Goal: Transaction & Acquisition: Purchase product/service

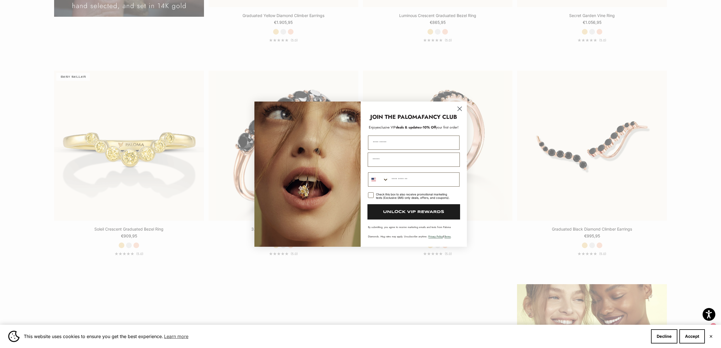
scroll to position [1688, 0]
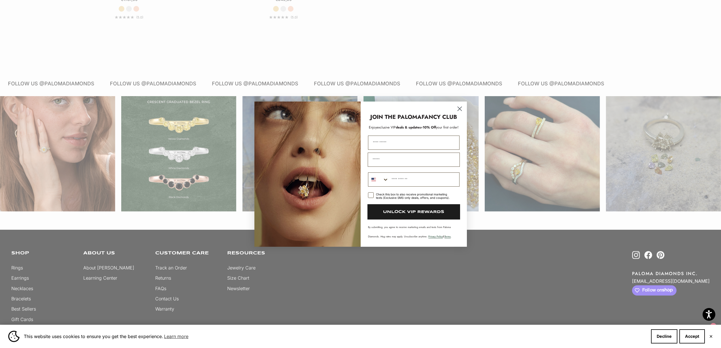
click at [461, 109] on circle "Close dialog" at bounding box center [459, 108] width 9 height 9
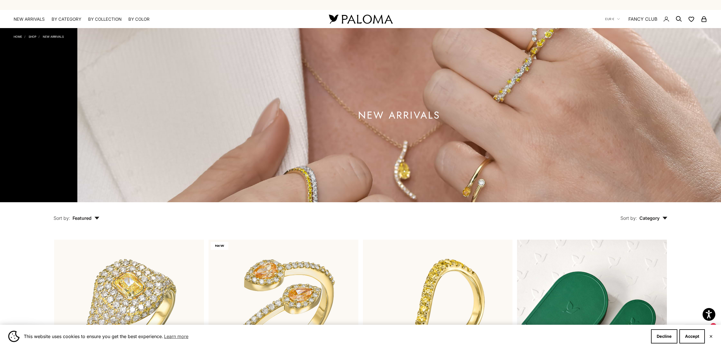
scroll to position [0, 0]
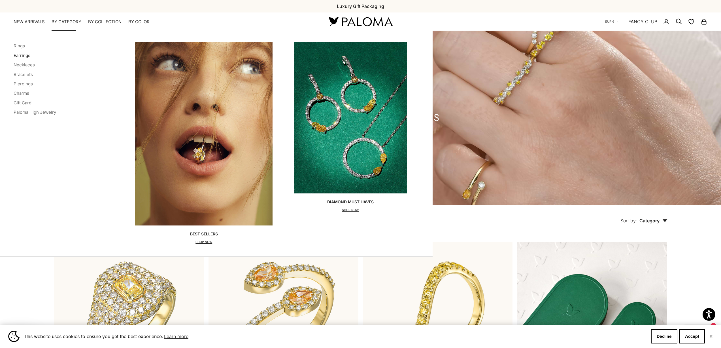
click at [22, 55] on link "Earrings" at bounding box center [22, 55] width 17 height 5
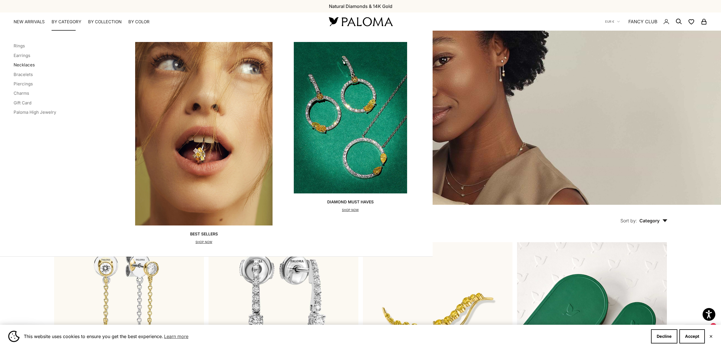
click at [31, 64] on link "Necklaces" at bounding box center [24, 64] width 21 height 5
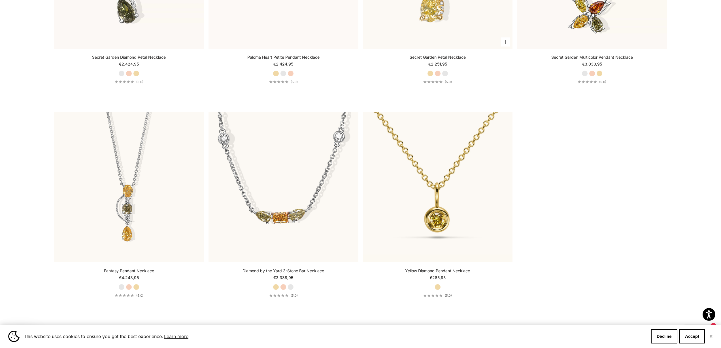
scroll to position [1014, 0]
